Goal: Browse casually

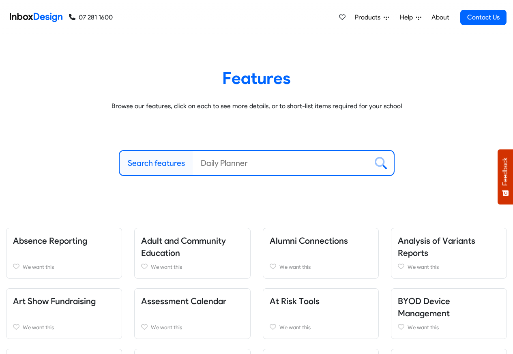
scroll to position [292, 0]
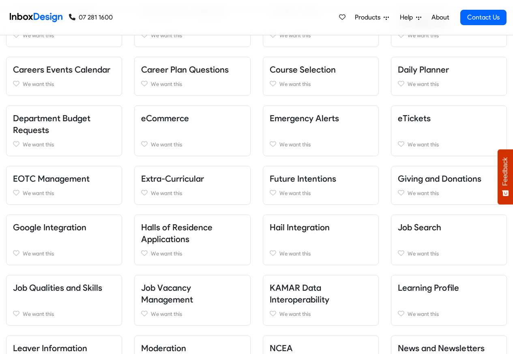
click at [37, 17] on img at bounding box center [36, 17] width 53 height 16
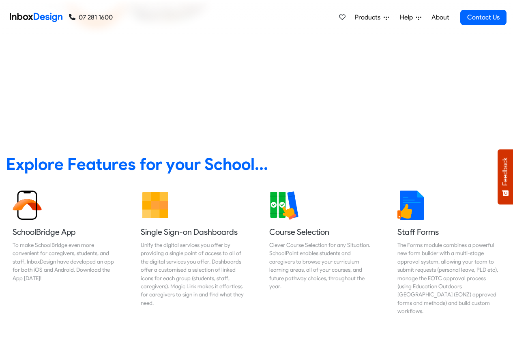
scroll to position [292, 0]
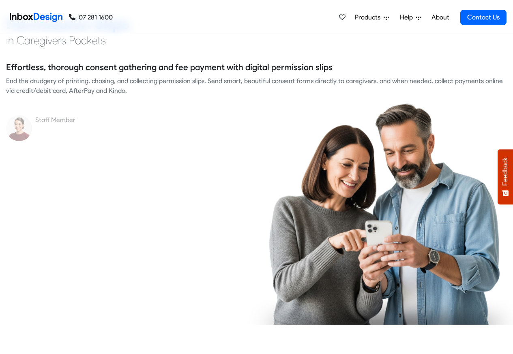
checkbox input "true"
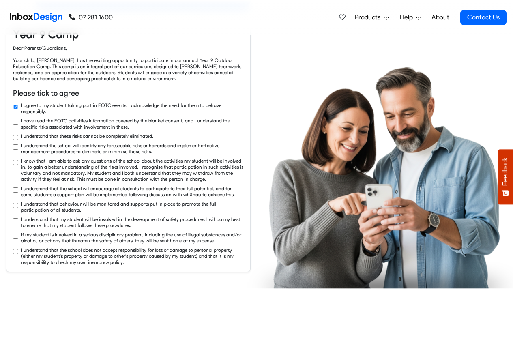
checkbox input "true"
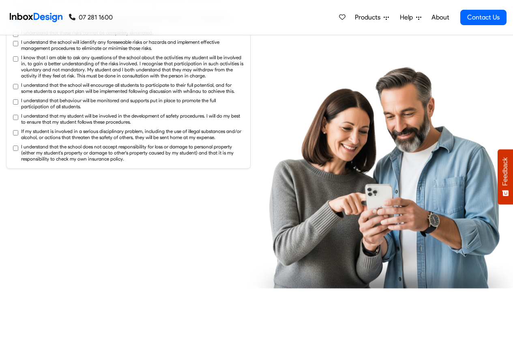
checkbox input "true"
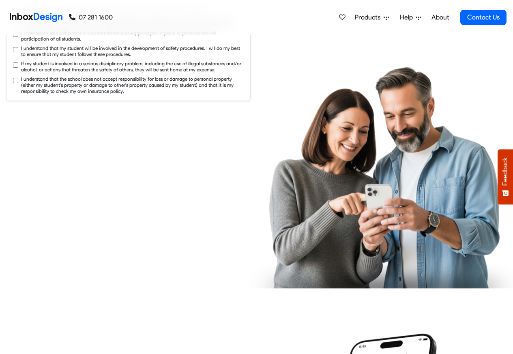
checkbox input "true"
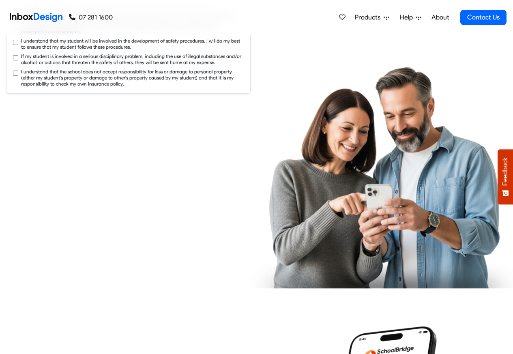
checkbox input "true"
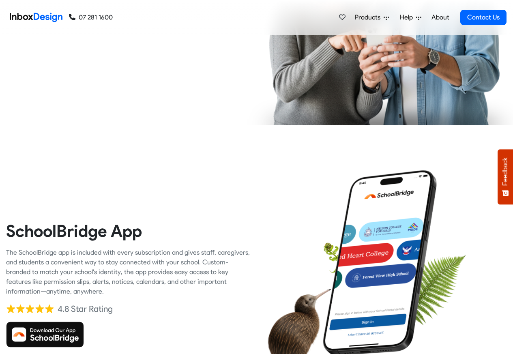
checkbox input "true"
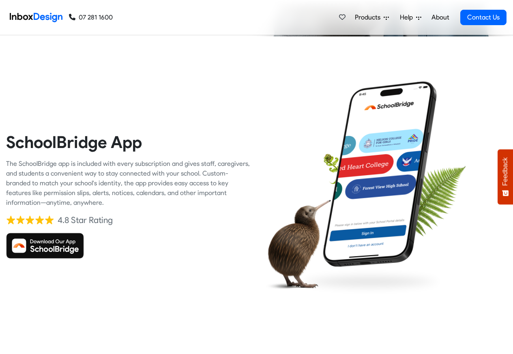
checkbox input "true"
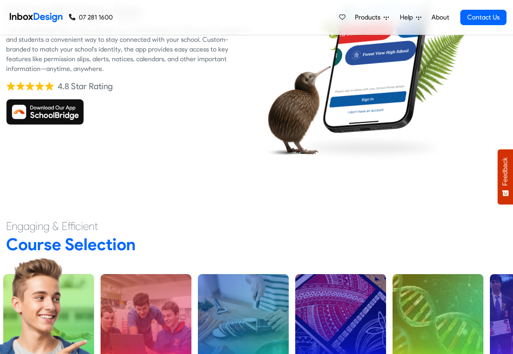
checkbox input "true"
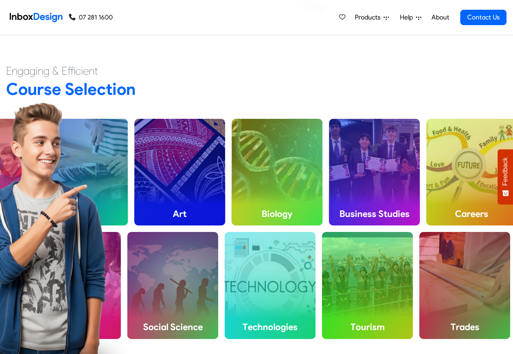
checkbox input "true"
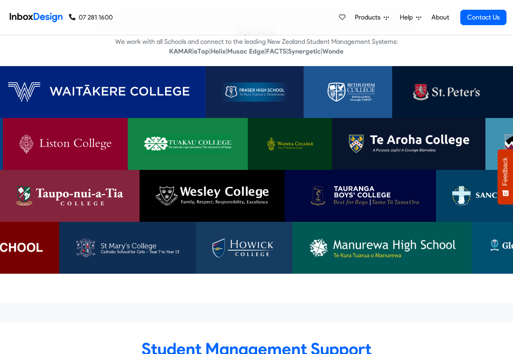
checkbox input "true"
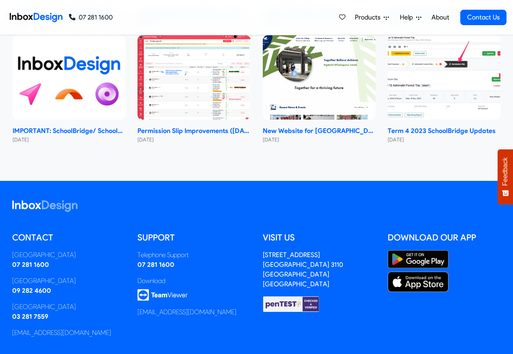
scroll to position [4836, 0]
